Goal: Find specific page/section: Find specific page/section

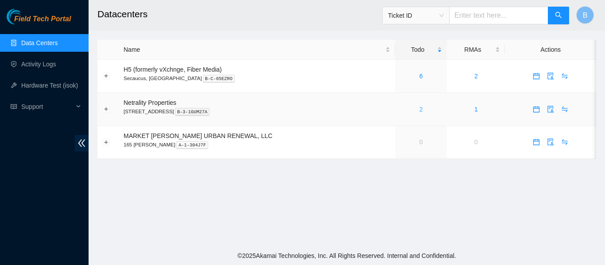
click at [419, 108] on link "2" at bounding box center [421, 109] width 4 height 7
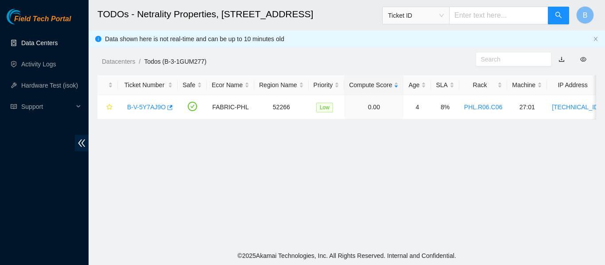
click at [48, 46] on link "Data Centers" at bounding box center [39, 42] width 36 height 7
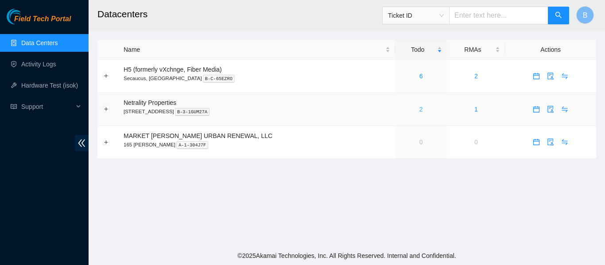
click at [419, 110] on link "2" at bounding box center [421, 109] width 4 height 7
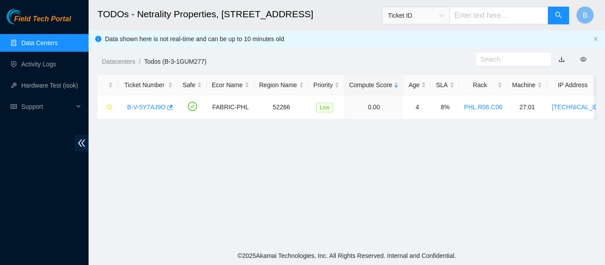
click at [54, 44] on link "Data Centers" at bounding box center [39, 42] width 36 height 7
